Goal: Task Accomplishment & Management: Complete application form

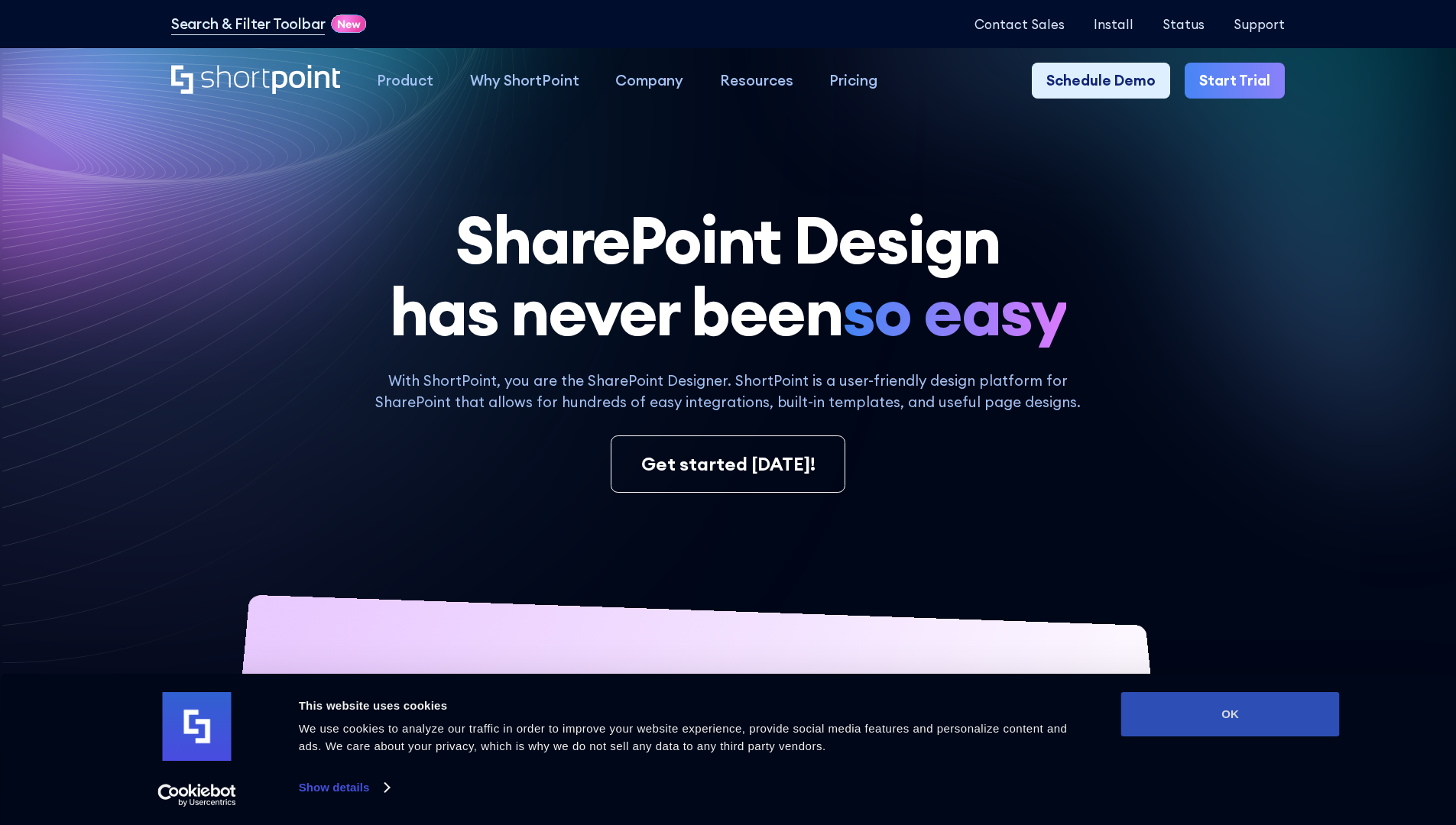
click at [1230, 714] on button "OK" at bounding box center [1230, 714] width 218 height 44
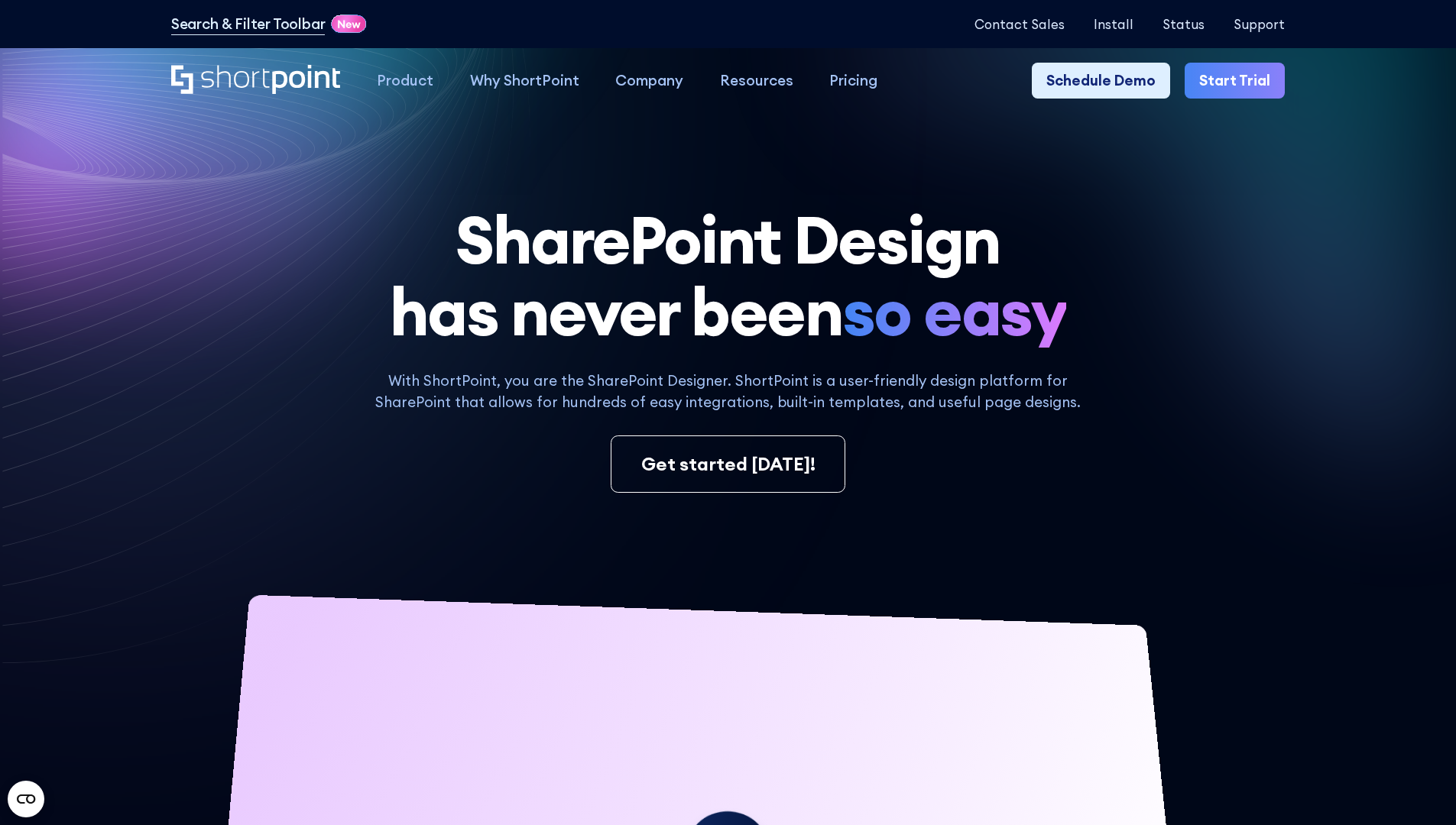
click at [1239, 81] on link "Start Trial" at bounding box center [1234, 81] width 100 height 37
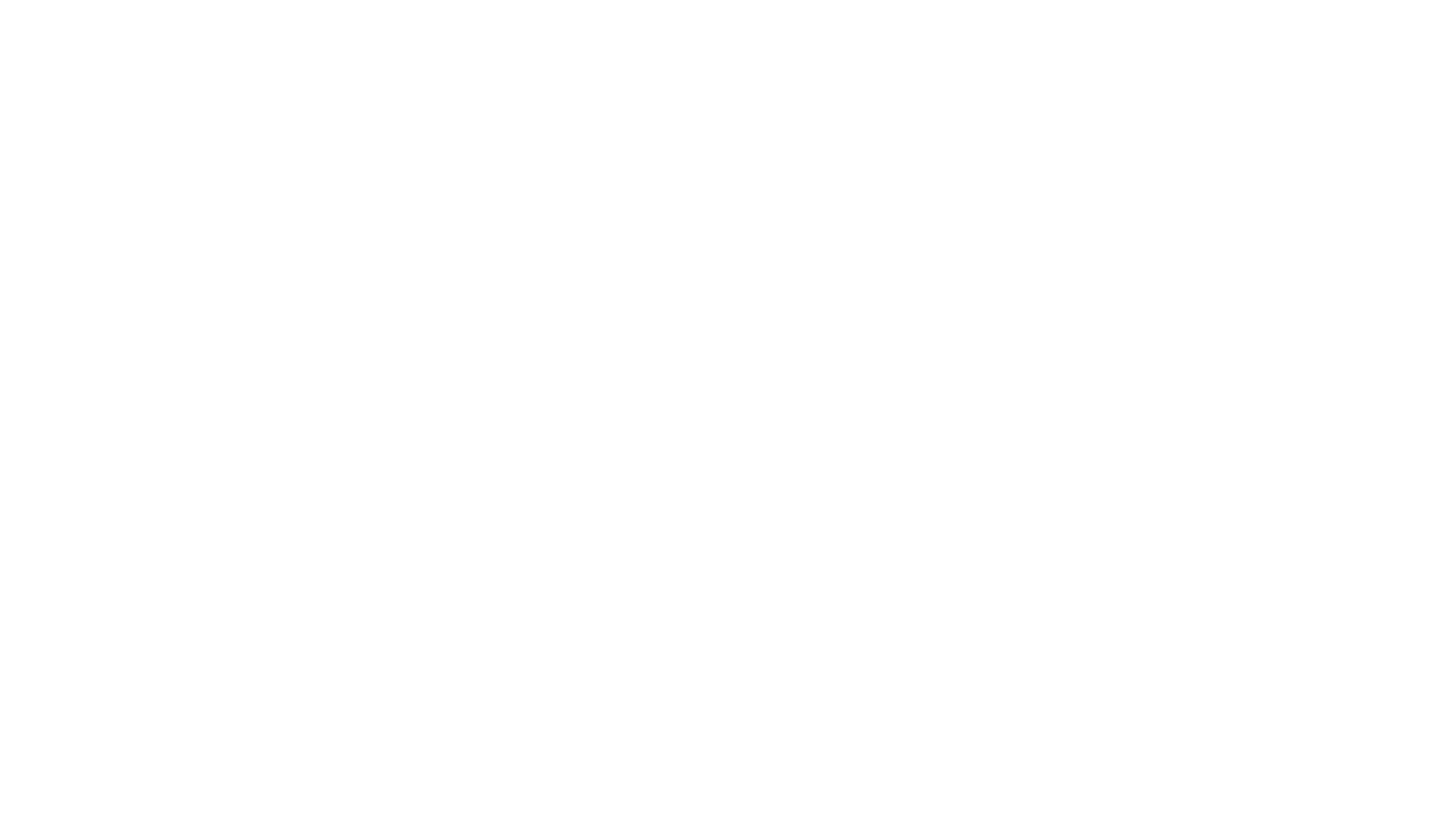
type input "Archebald"
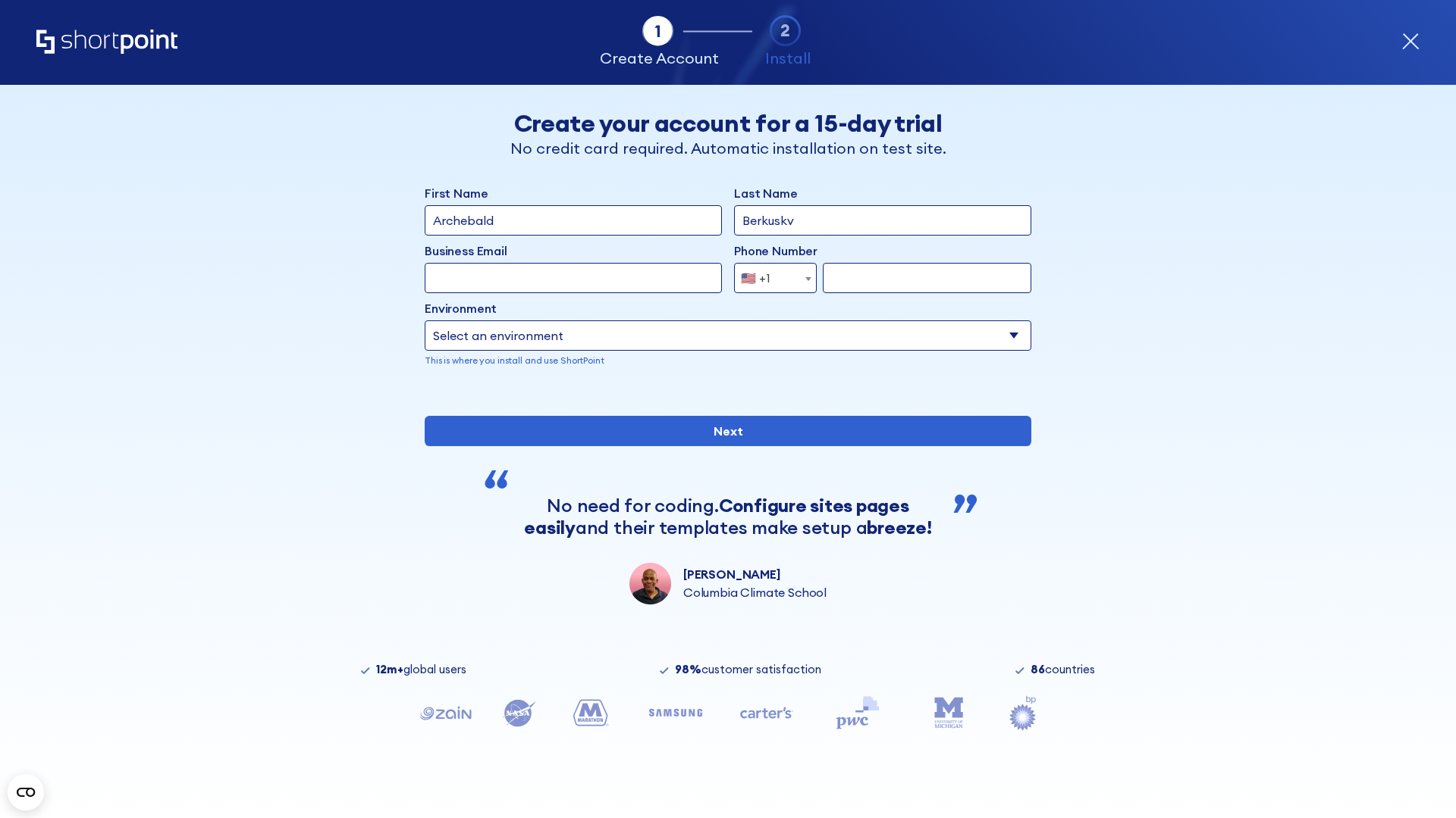
type input "Berkuskv"
type input "2125556789"
select select "Microsoft 365"
type input "2125556789"
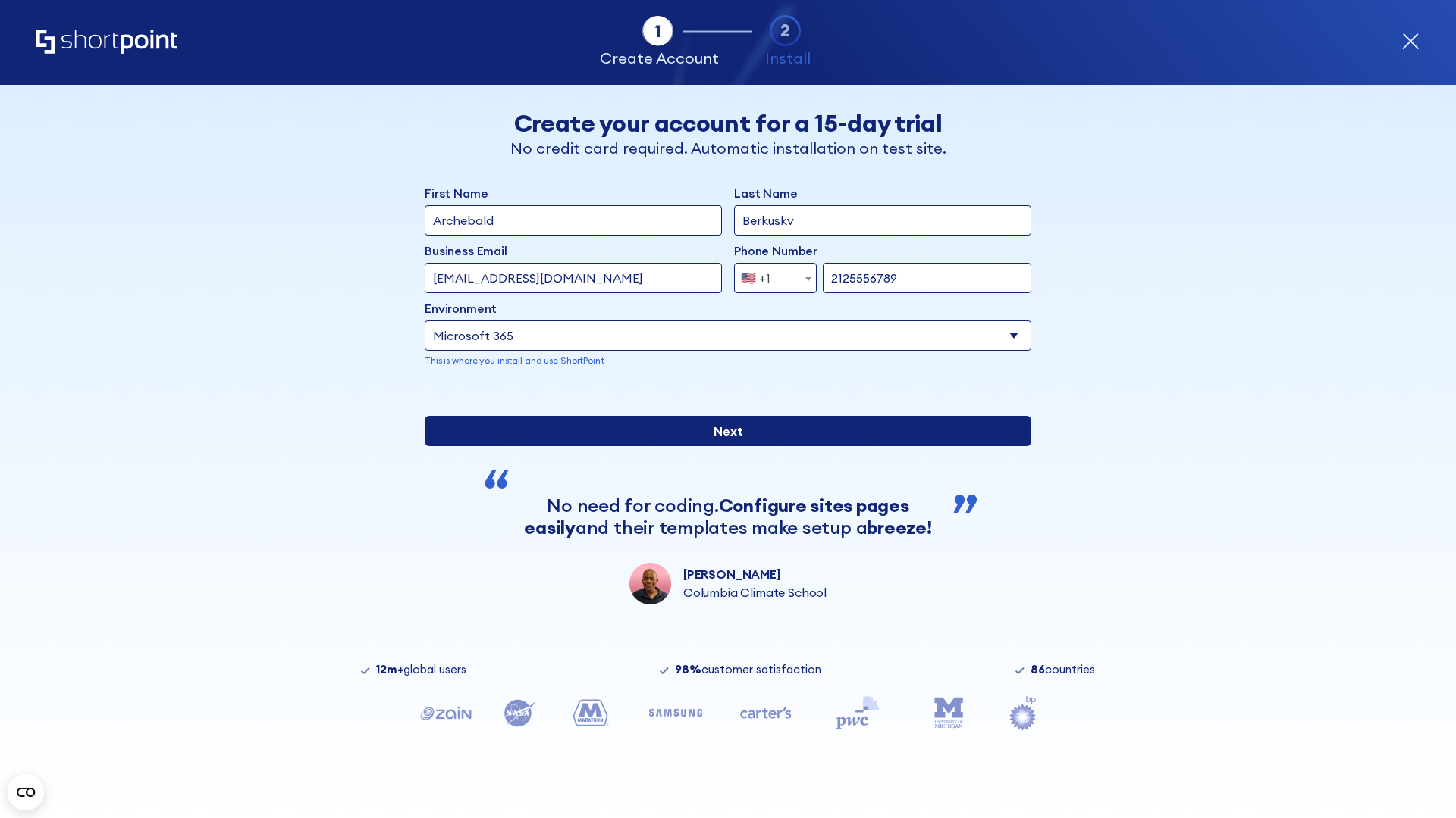
scroll to position [3, 0]
click at [722, 446] on input "Next" at bounding box center [727, 431] width 606 height 30
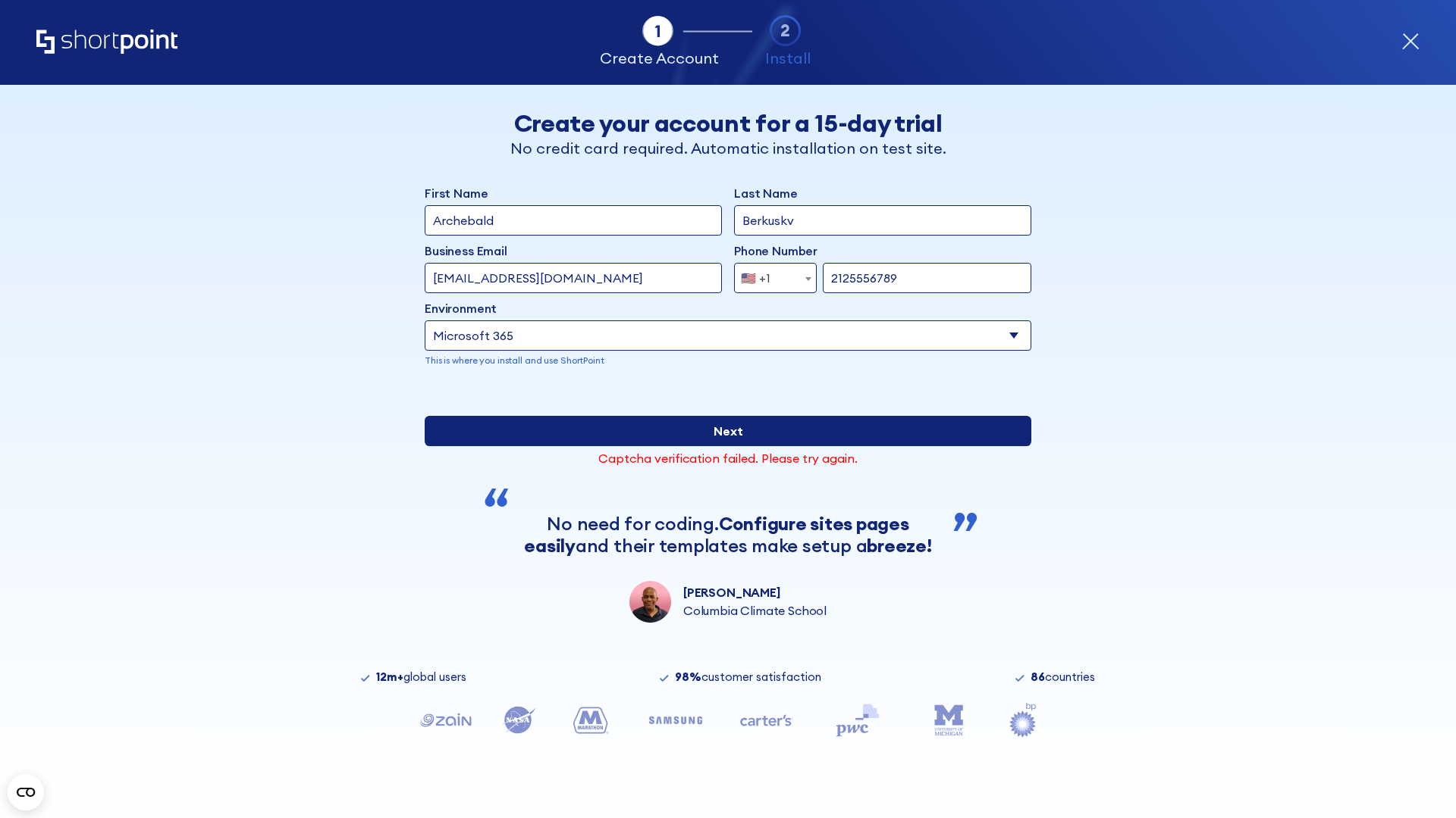
click at [722, 446] on input "Next" at bounding box center [727, 431] width 606 height 30
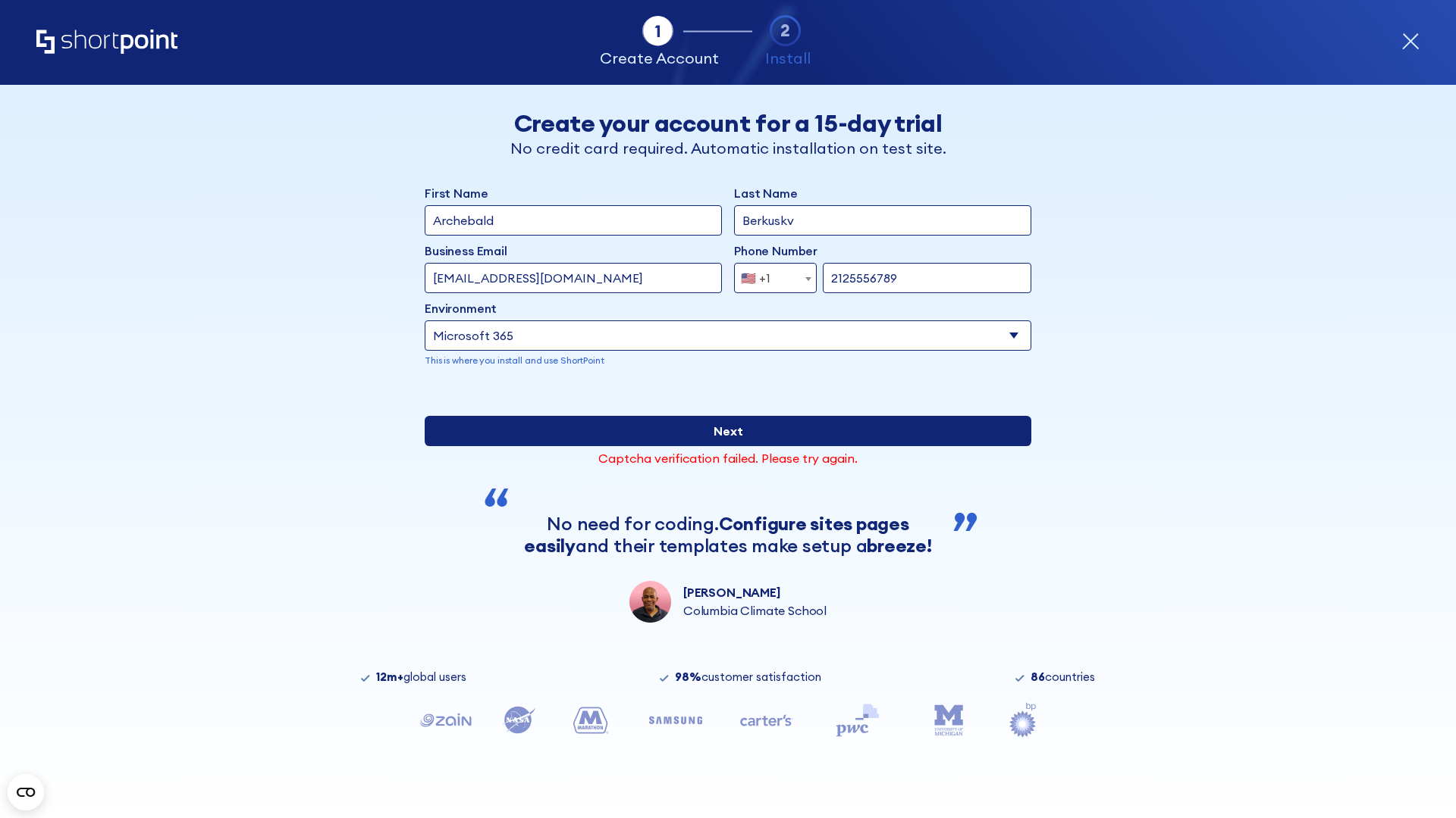
click at [722, 446] on input "Next" at bounding box center [727, 431] width 606 height 30
type input "test@shortpoint.com"
click at [722, 446] on input "Next" at bounding box center [727, 431] width 606 height 30
